Goal: Information Seeking & Learning: Learn about a topic

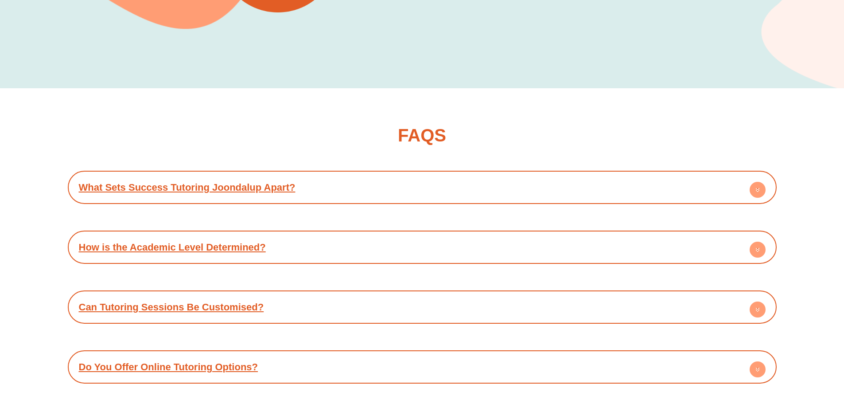
scroll to position [2881, 0]
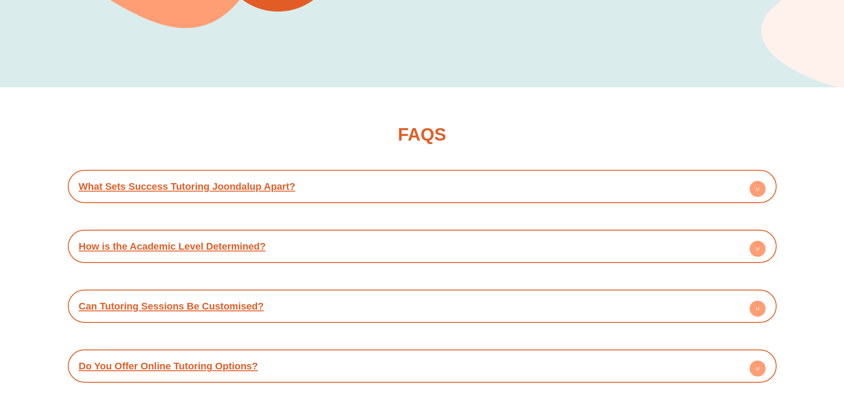
click at [252, 181] on link "What Sets Success Tutoring Joondalup Apart?" at bounding box center [187, 186] width 217 height 11
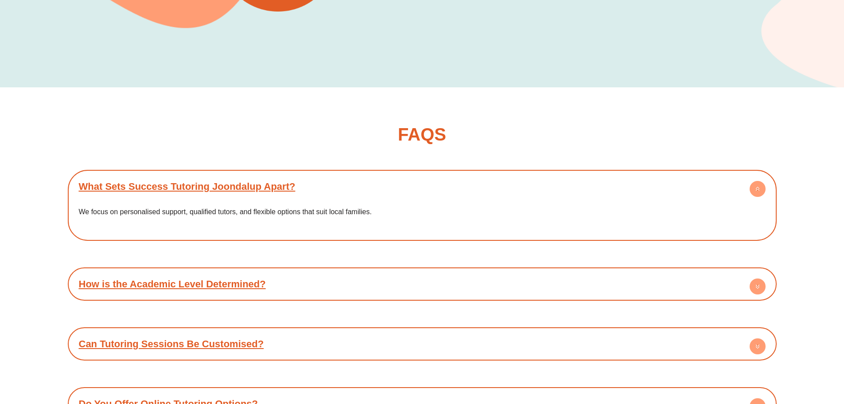
click at [231, 278] on link "How is the Academic Level Determined?" at bounding box center [172, 283] width 187 height 11
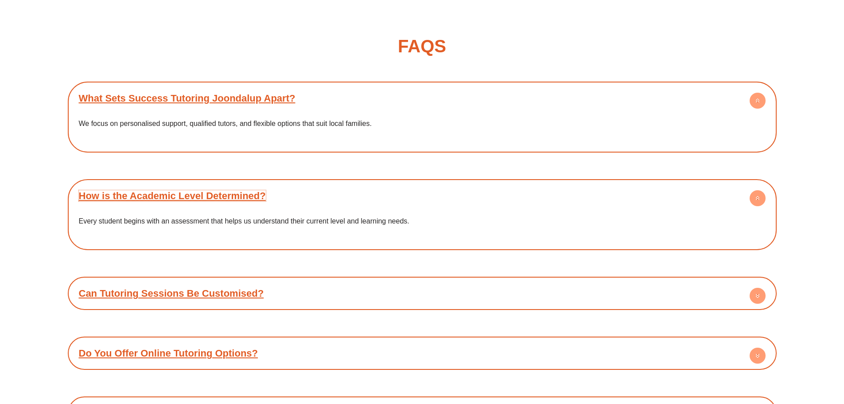
scroll to position [2970, 0]
click at [209, 287] on link "Can Tutoring Sessions Be Customised?" at bounding box center [171, 292] width 185 height 11
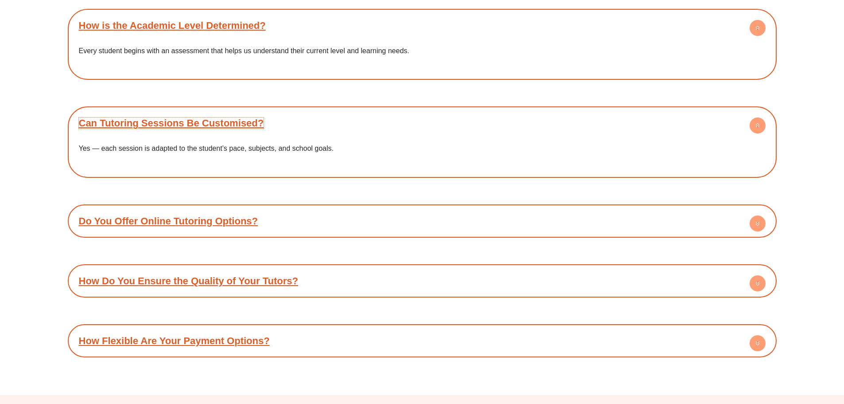
scroll to position [3147, 0]
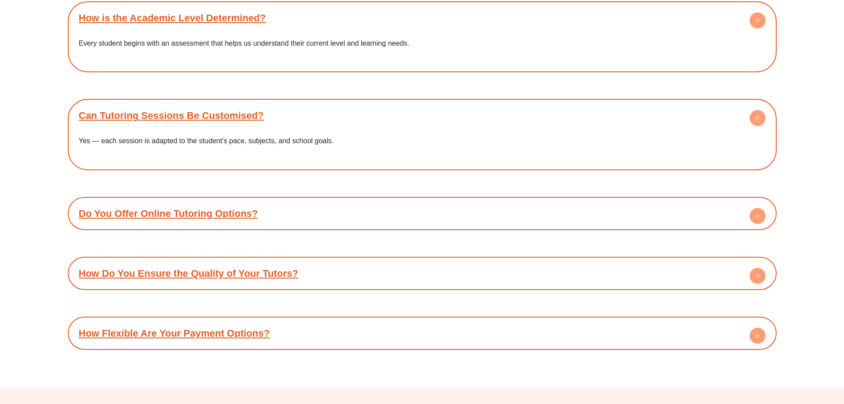
click at [204, 208] on link "Do You Offer Online Tutoring Options?" at bounding box center [169, 213] width 180 height 11
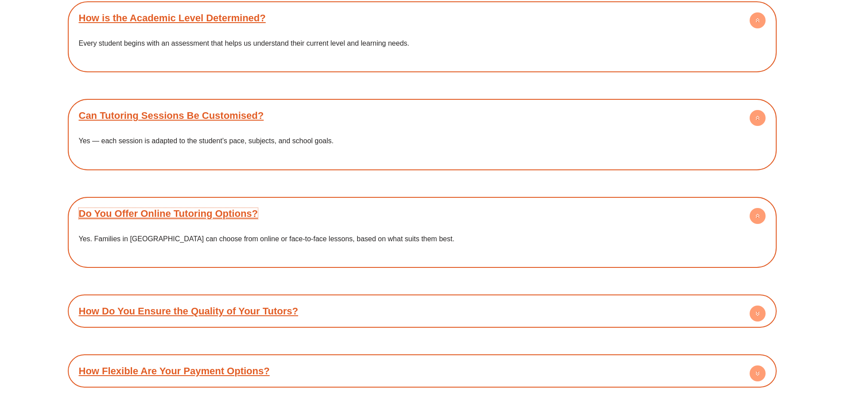
scroll to position [3191, 0]
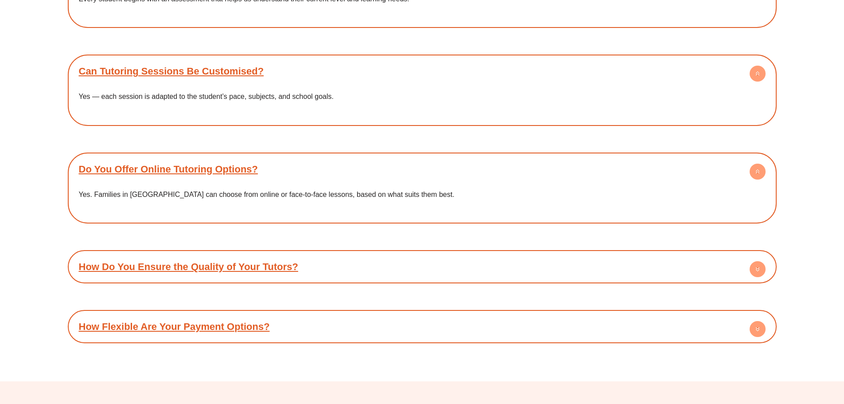
click at [203, 261] on link "How Do You Ensure the Quality of Your Tutors?" at bounding box center [188, 266] width 219 height 11
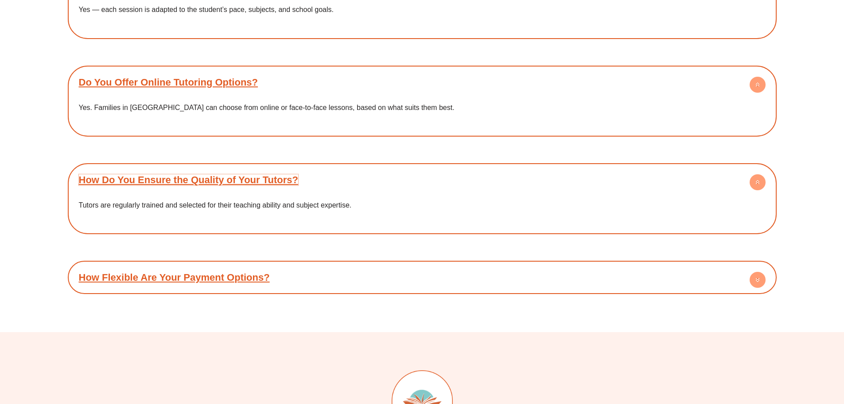
scroll to position [3280, 0]
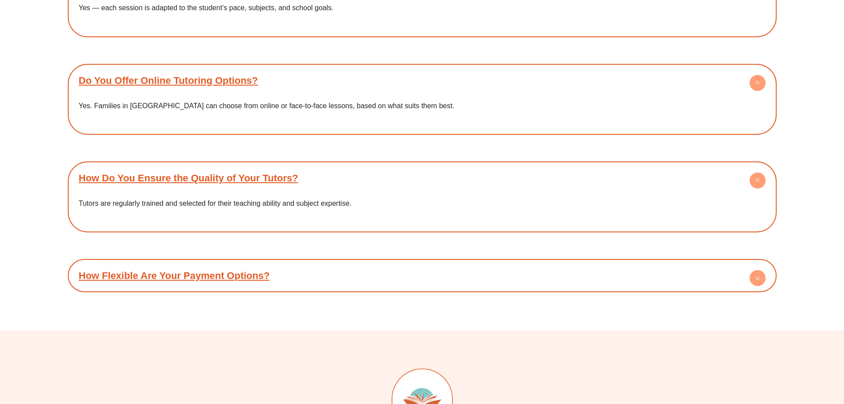
click at [240, 272] on link "How Flexible Are Your Payment Options?" at bounding box center [174, 275] width 191 height 11
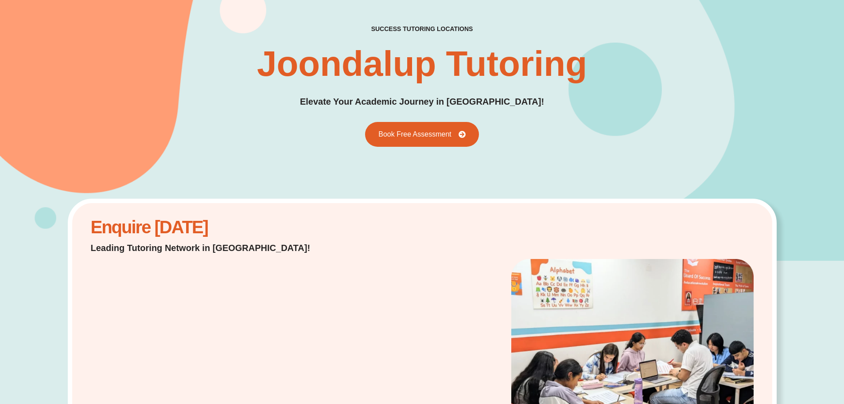
scroll to position [0, 0]
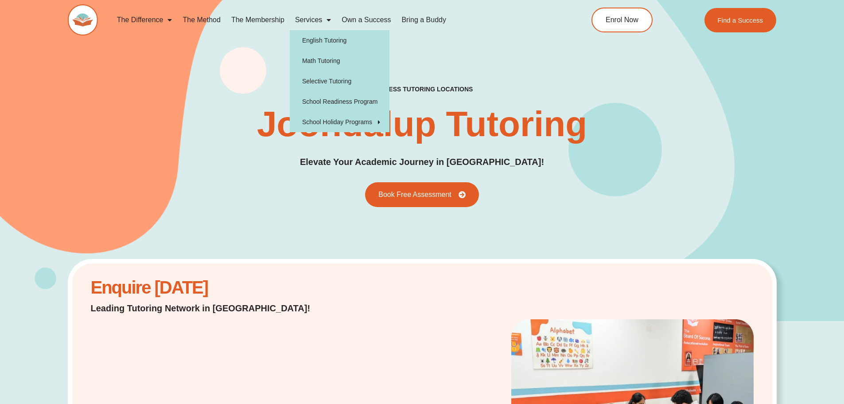
click at [308, 20] on link "Services" at bounding box center [313, 20] width 47 height 20
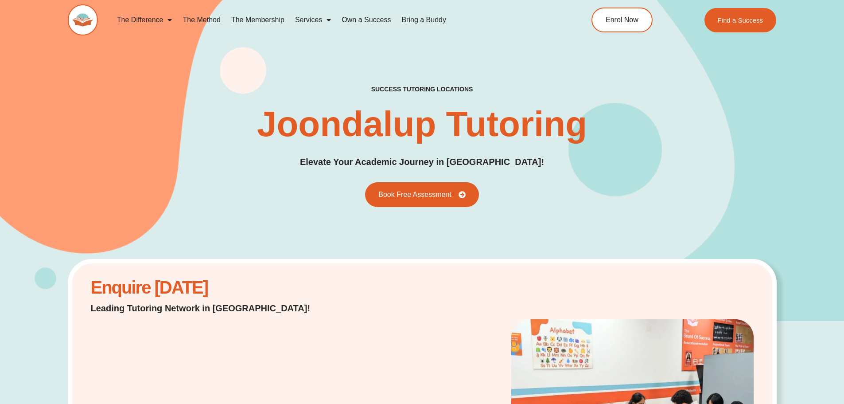
click at [308, 18] on link "Services" at bounding box center [313, 20] width 47 height 20
click at [253, 20] on link "The Membership" at bounding box center [258, 20] width 64 height 20
